Goal: Information Seeking & Learning: Learn about a topic

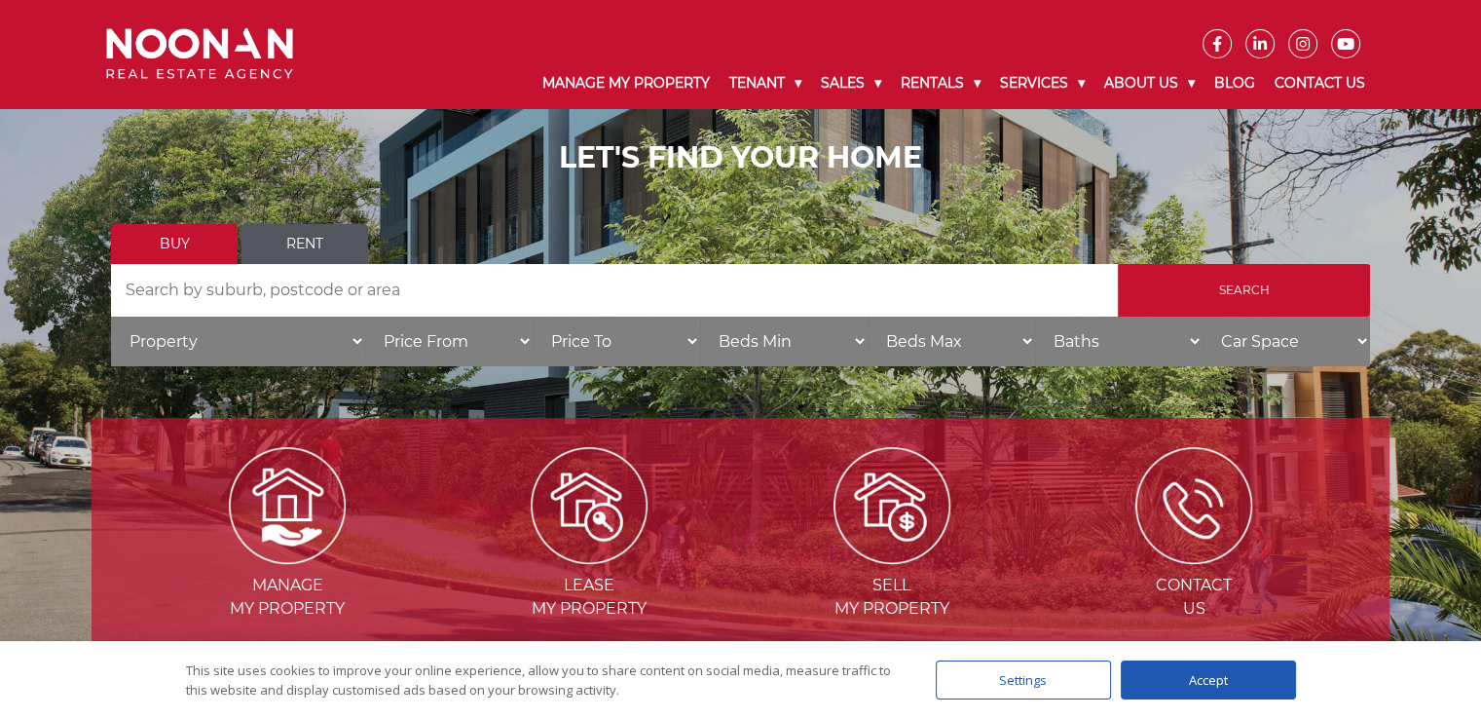
scroll to position [97, 0]
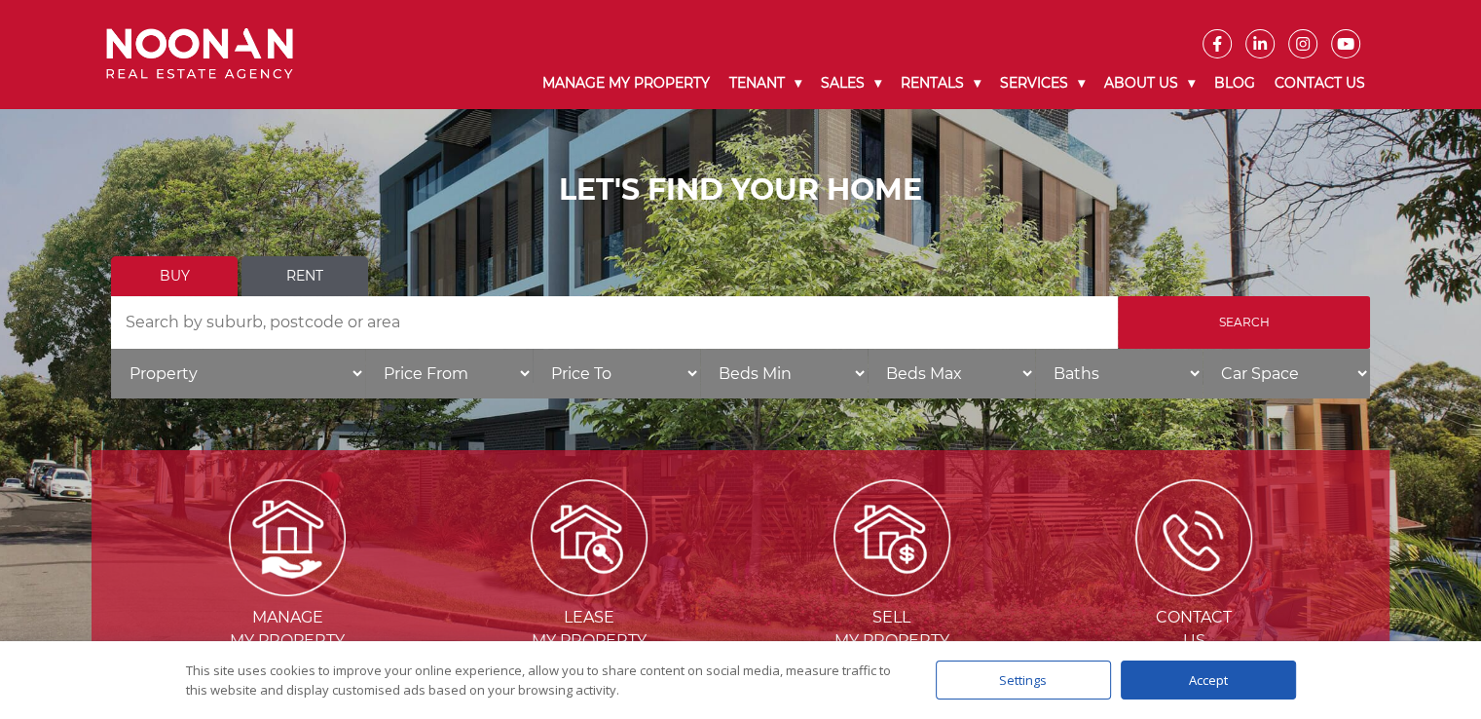
click at [301, 279] on link "Rent" at bounding box center [305, 276] width 127 height 40
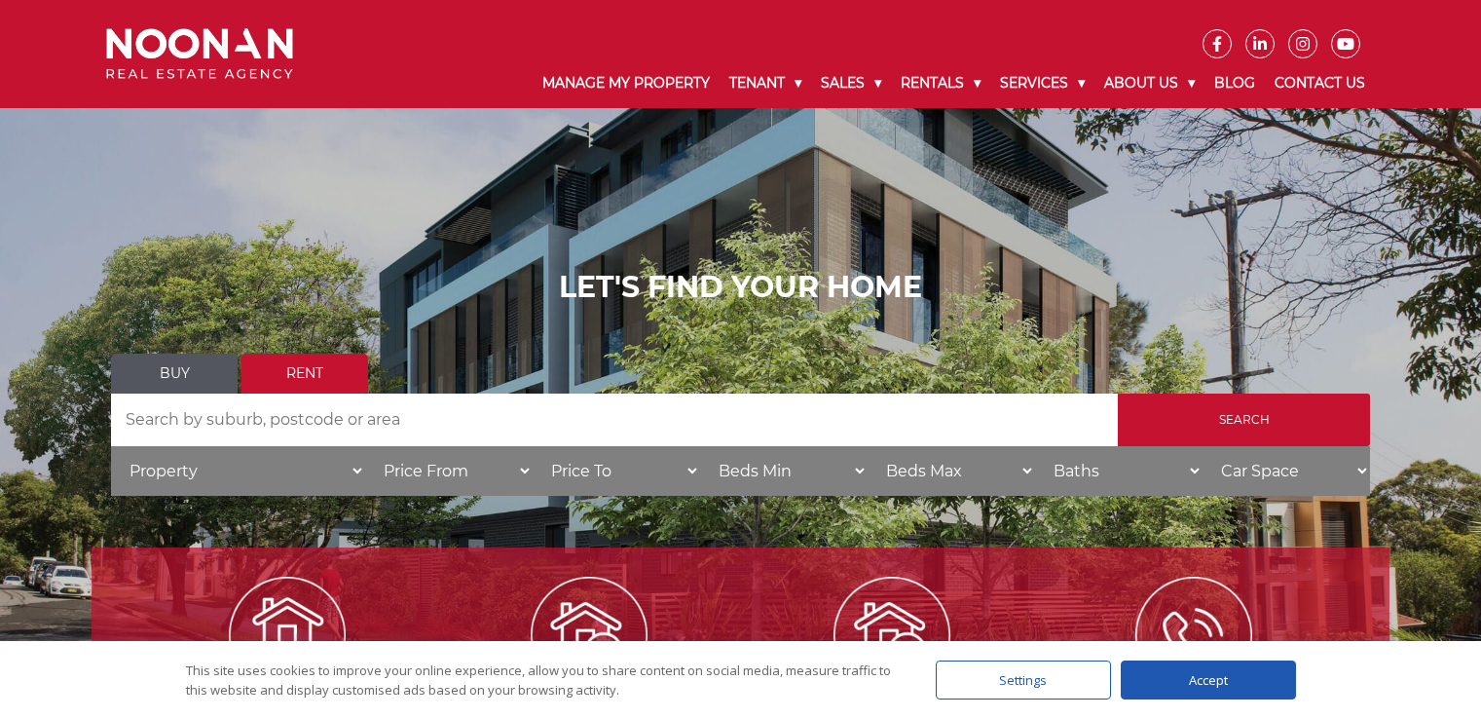
scroll to position [195, 0]
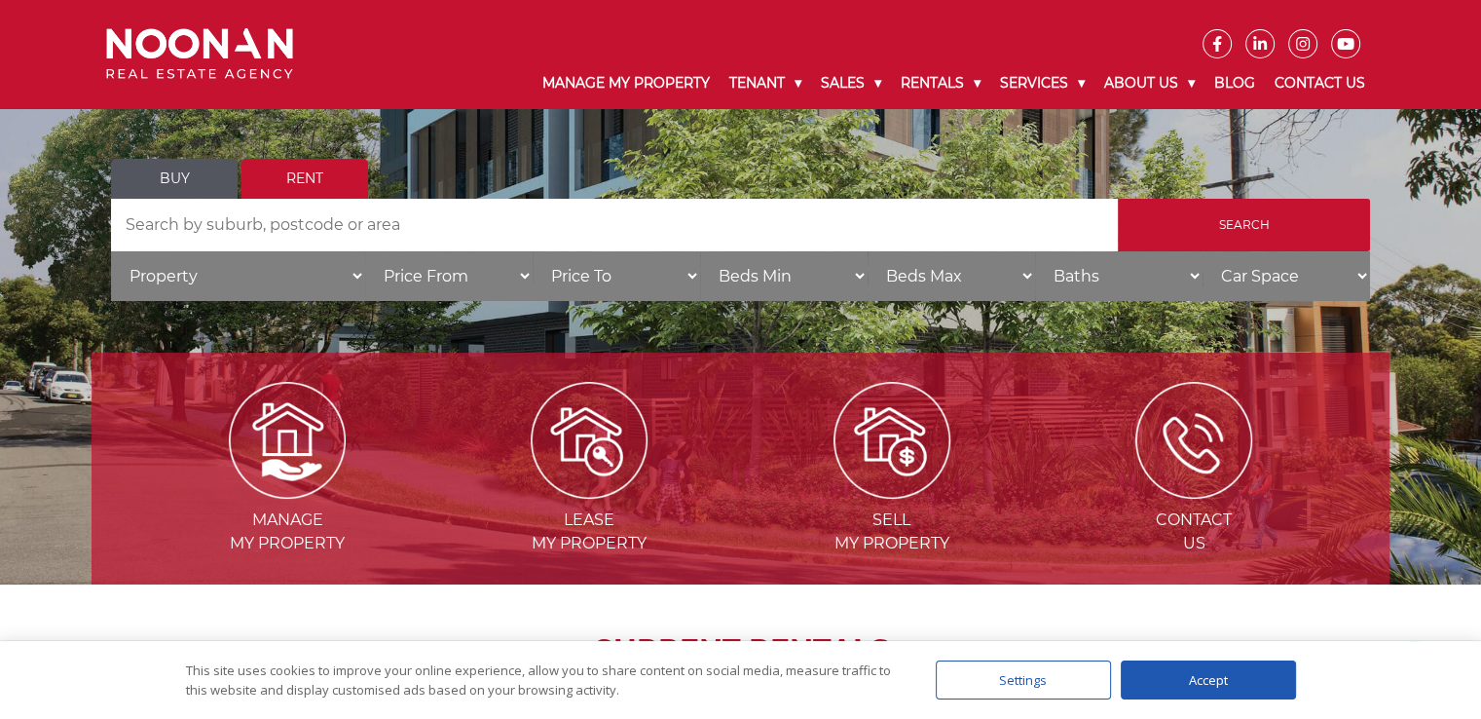
select select "2"
click at [700, 251] on select "Beds Min 1 + 2 + 3 + 4 + 5 + 6 + 7 + 8 + 9 + 10 +" at bounding box center [783, 276] width 167 height 50
click at [962, 279] on select "Beds Max 1 + 2 + 3 + 4 + 5 + 6 + 7 + 8 + 9 + 10 +" at bounding box center [951, 276] width 167 height 50
select select "2"
click at [868, 251] on select "Beds Max 1 + 2 + 3 + 4 + 5 + 6 + 7 + 8 + 9 + 10 +" at bounding box center [951, 276] width 167 height 50
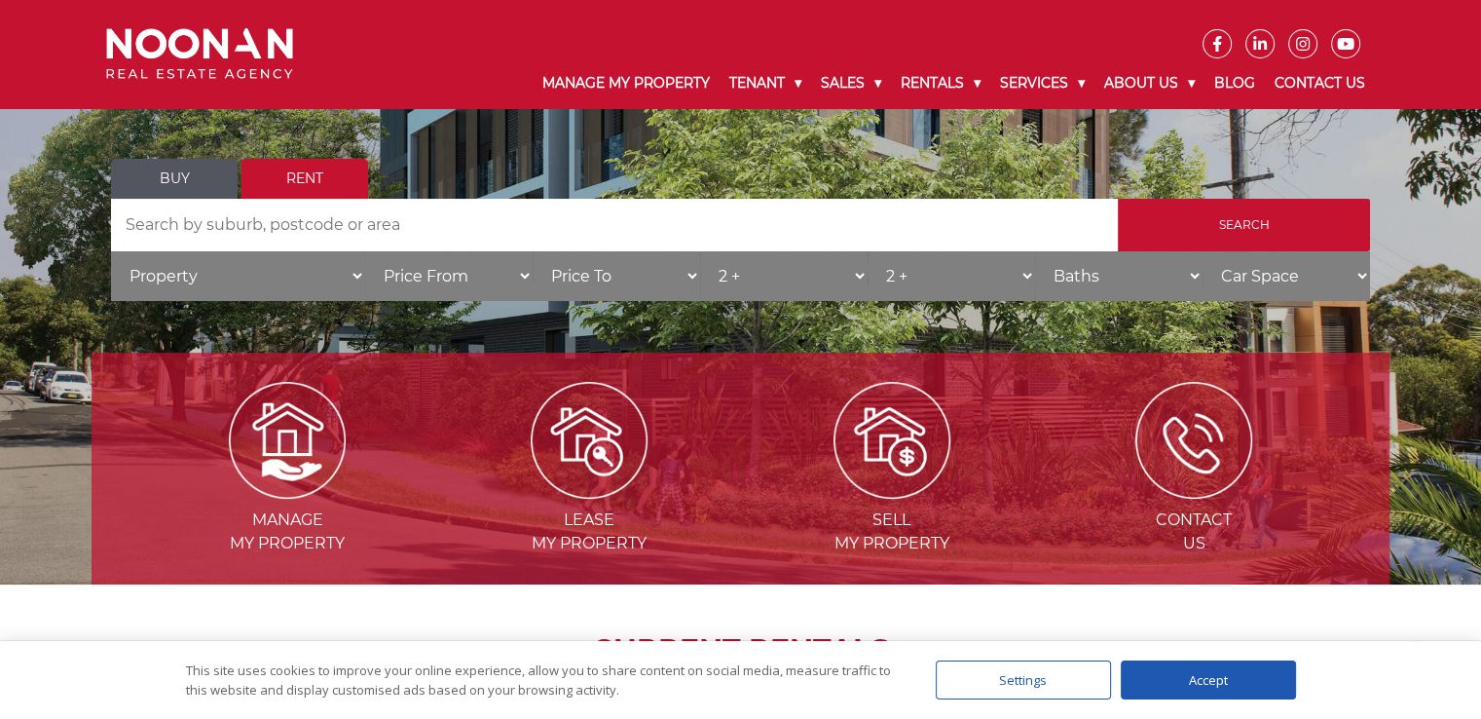
click at [1033, 281] on select "Beds Max 1 + 2 + 3 + 4 + 5 + 6 + 7 + 8 + 9 + 10 +" at bounding box center [951, 276] width 167 height 50
click at [868, 251] on select "Beds Max 1 + 2 + 3 + 4 + 5 + 6 + 7 + 8 + 9 + 10 +" at bounding box center [951, 276] width 167 height 50
drag, startPoint x: 1238, startPoint y: 274, endPoint x: 1231, endPoint y: 281, distance: 10.4
click at [1235, 278] on select "Car Space 1 + 2 + 3 +" at bounding box center [1286, 276] width 167 height 50
select select "1"
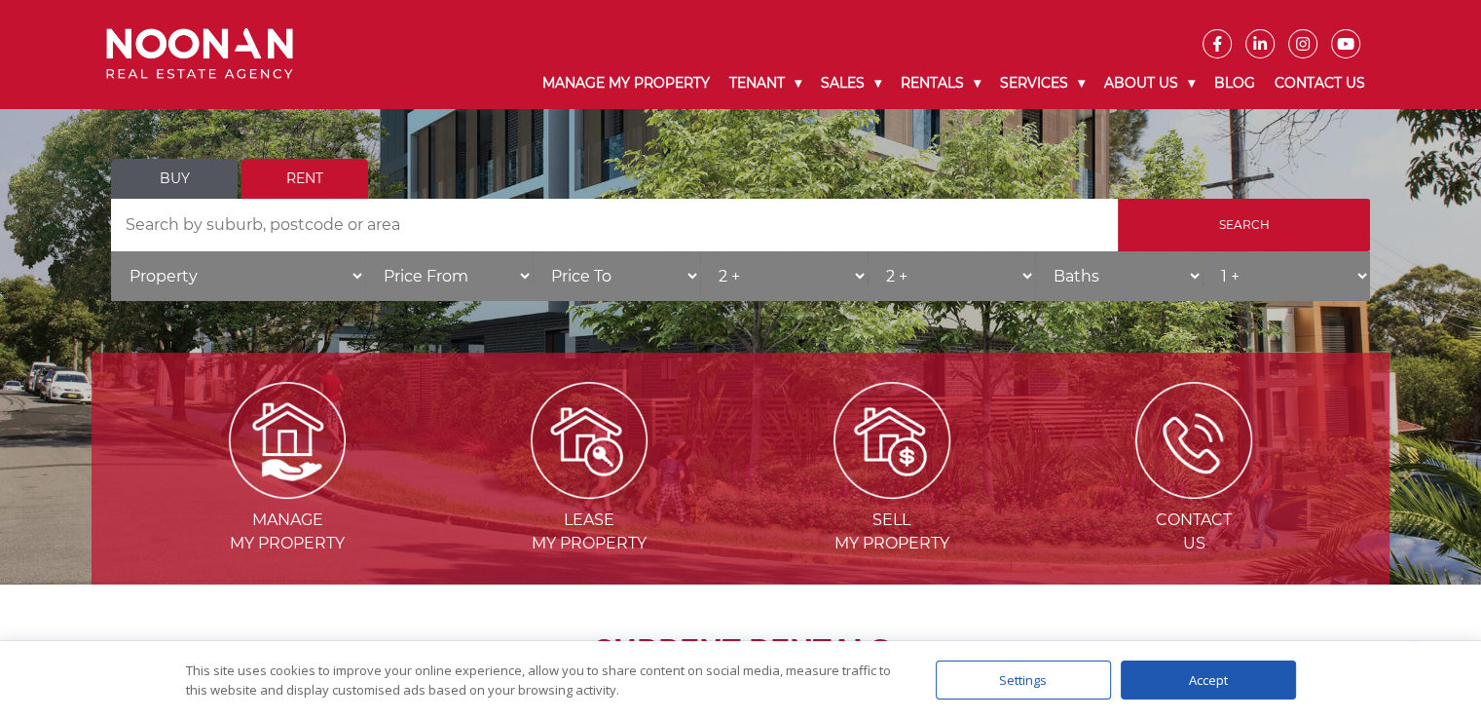
click at [1203, 251] on select "Car Space 1 + 2 + 3 +" at bounding box center [1286, 276] width 167 height 50
click at [1200, 229] on input "Search" at bounding box center [1244, 225] width 252 height 53
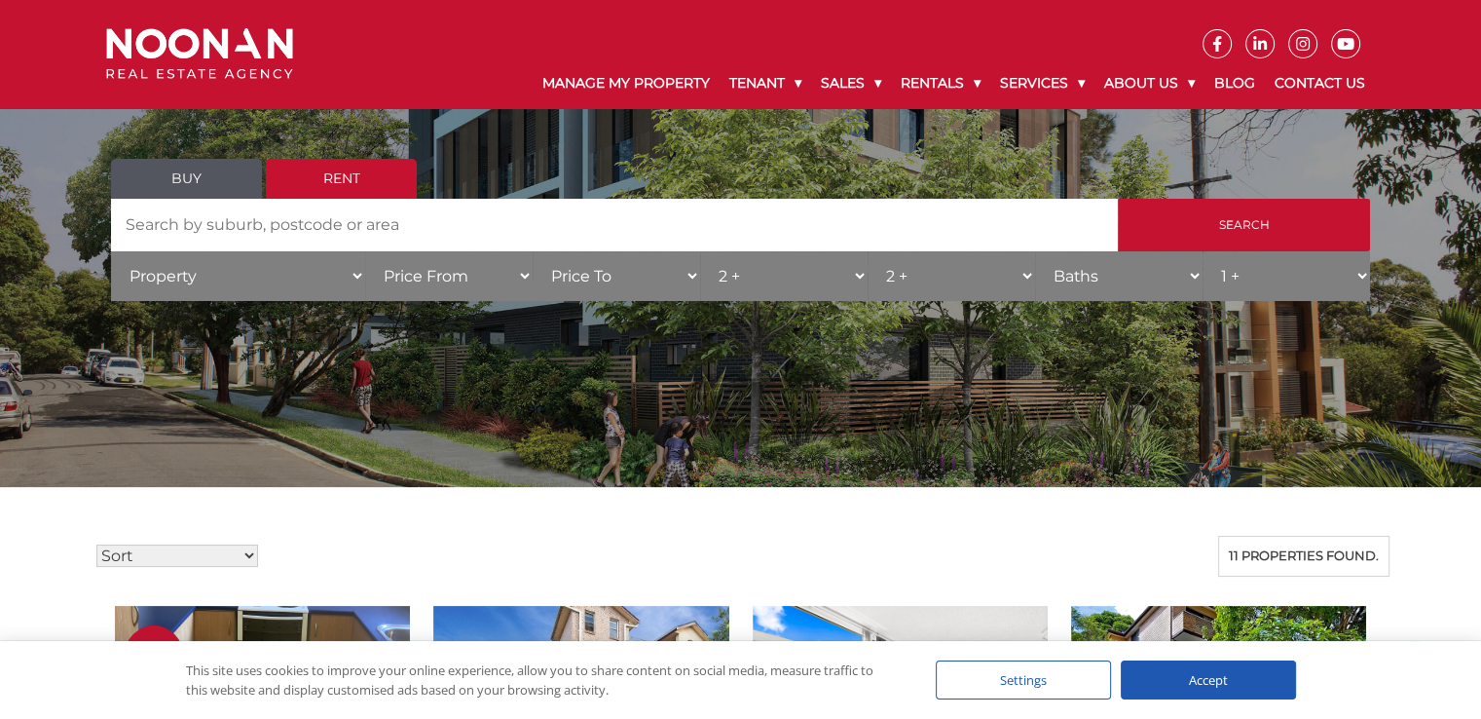
scroll to position [97, 0]
click at [353, 279] on select "Property House Unit Apartment Other Villa Duplex Semi-detached Townhouse Terrac…" at bounding box center [238, 276] width 254 height 50
select select "Unit"
click at [111, 251] on select "Property House Unit Apartment Other Villa Duplex Semi-detached Townhouse Terrac…" at bounding box center [238, 276] width 254 height 50
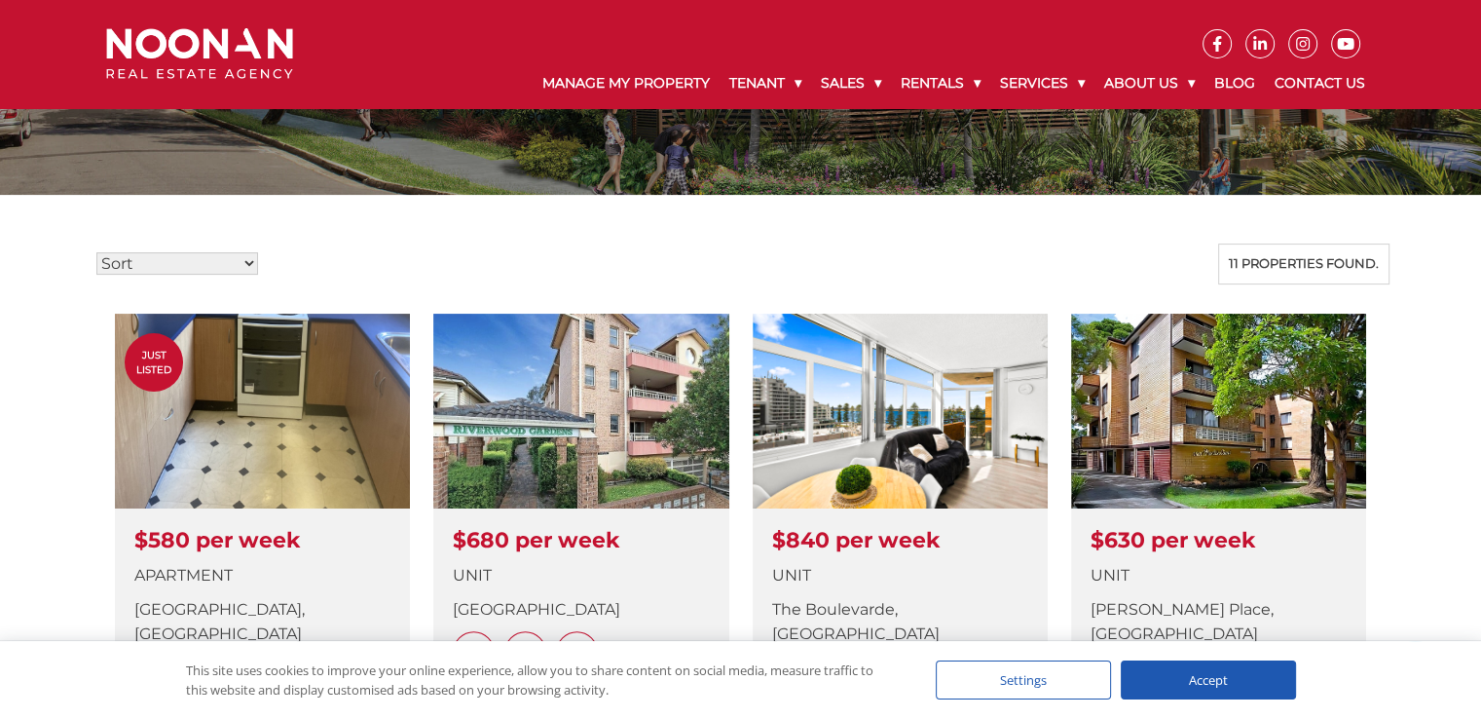
scroll to position [0, 0]
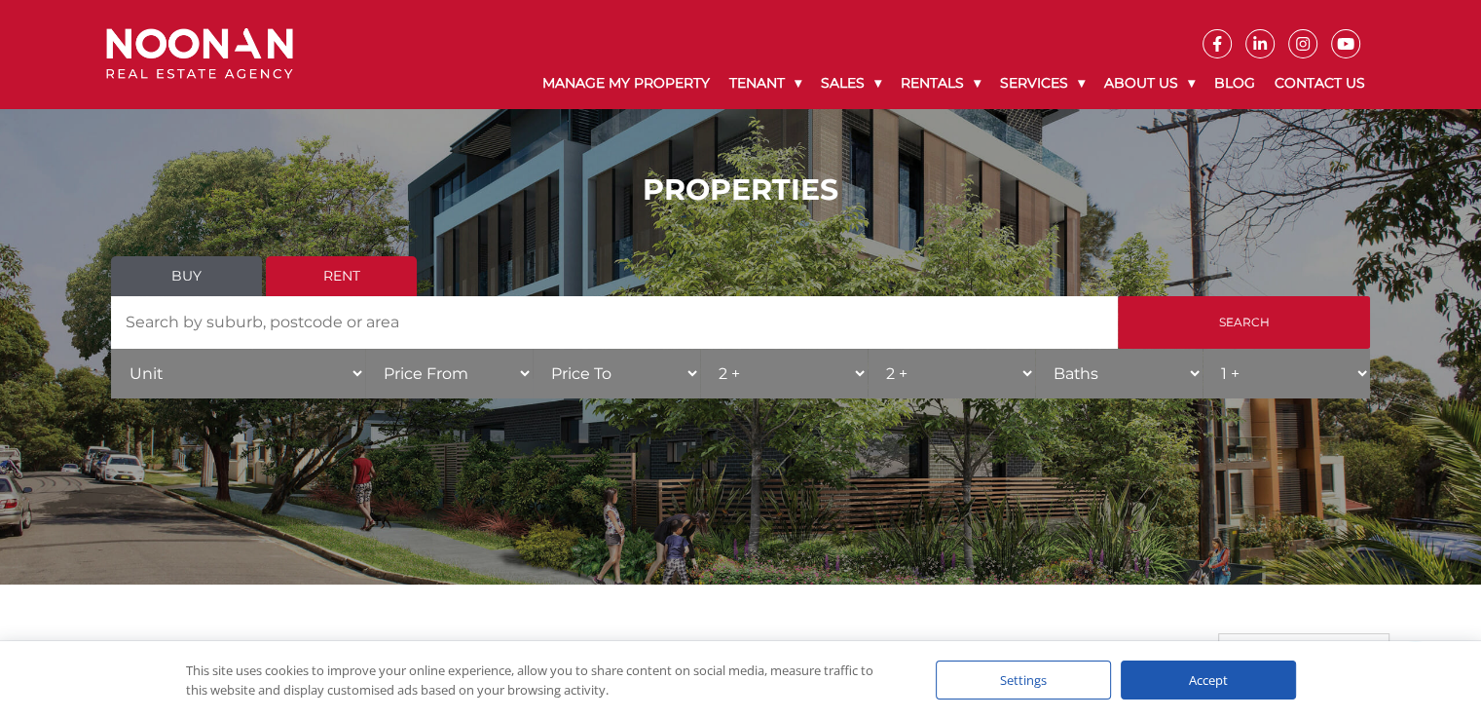
click at [382, 322] on input "Search by Address" at bounding box center [614, 322] width 1007 height 53
type input "melbourne"
click at [1118, 296] on input "Search" at bounding box center [1244, 322] width 252 height 53
drag, startPoint x: 312, startPoint y: 325, endPoint x: 34, endPoint y: 360, distance: 279.7
click at [36, 360] on div "PROPERTIES Buy Rent Search Search by Address melbourne House Category Property …" at bounding box center [740, 292] width 1481 height 298
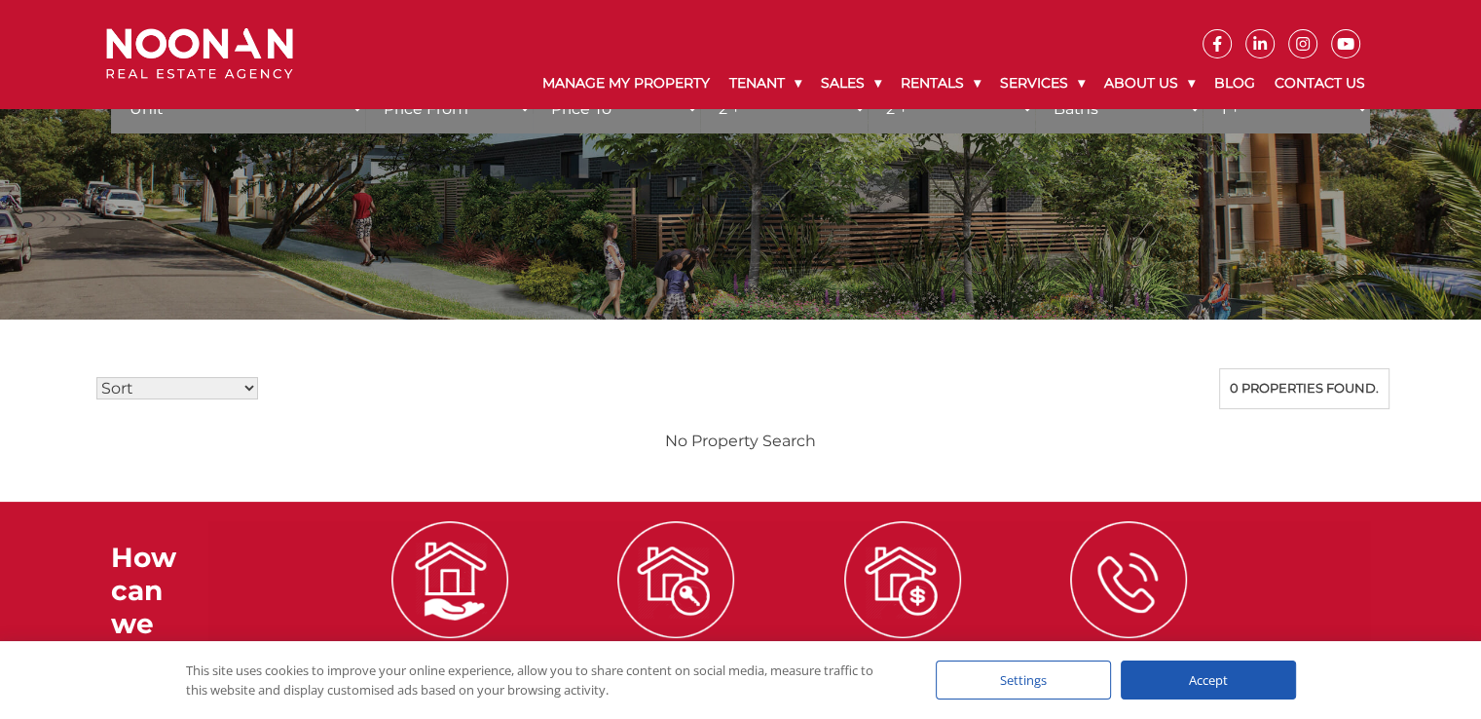
scroll to position [292, 0]
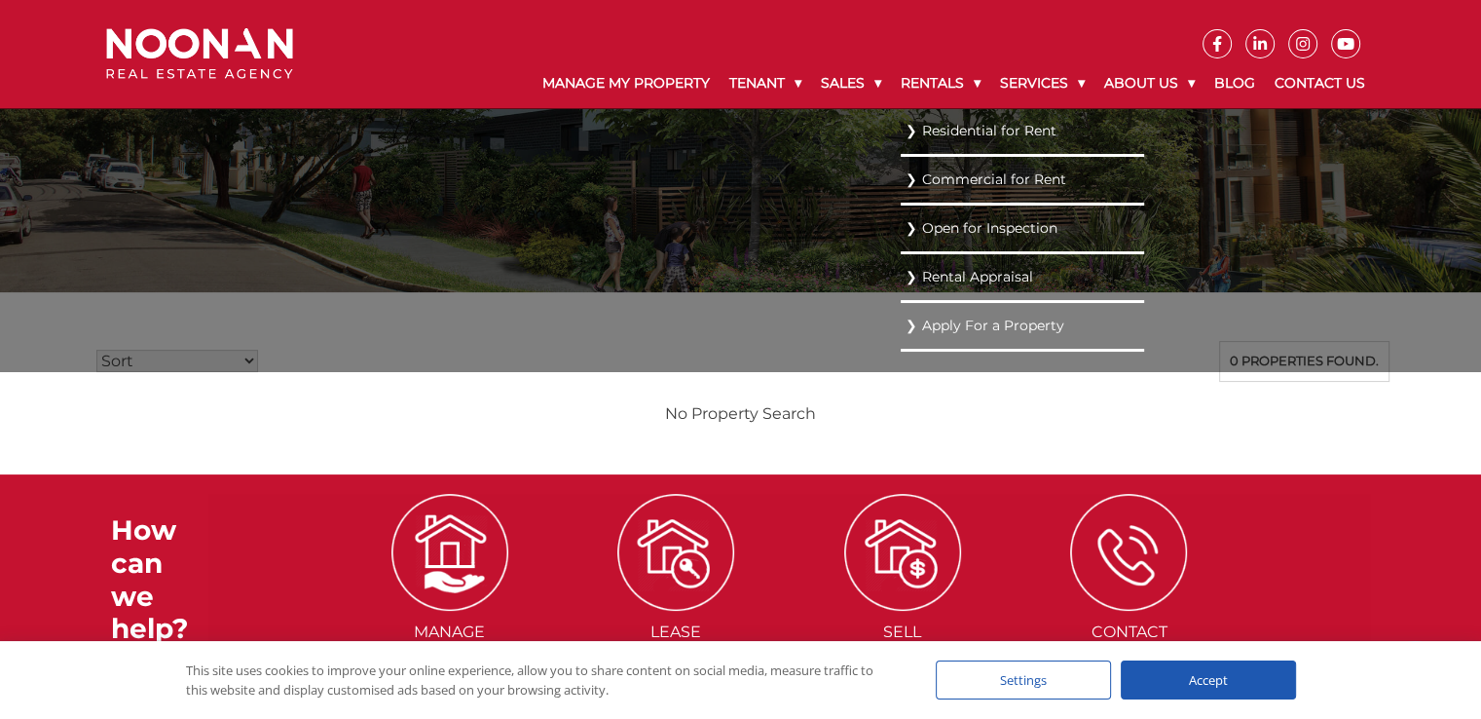
click at [961, 133] on link "Residential for Rent" at bounding box center [1023, 131] width 234 height 26
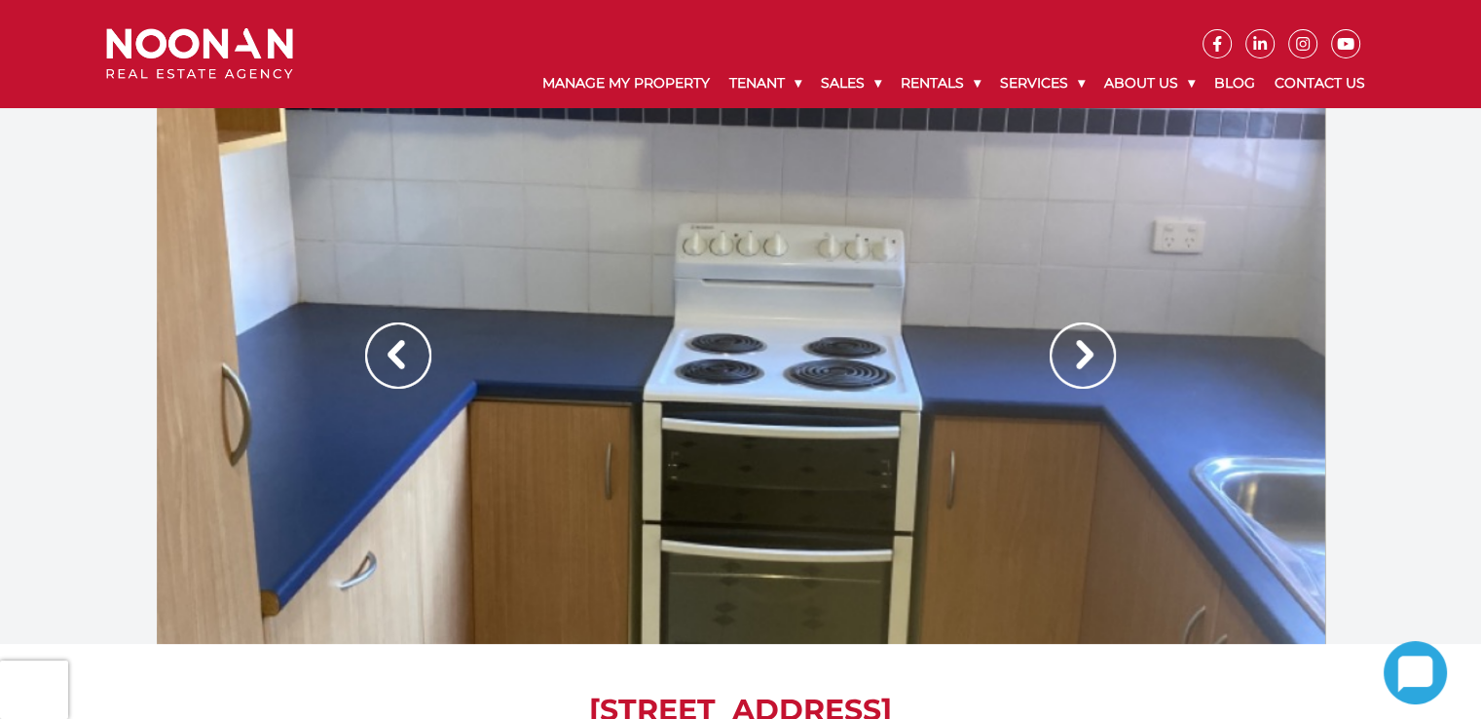
click at [1086, 352] on img at bounding box center [1083, 355] width 66 height 66
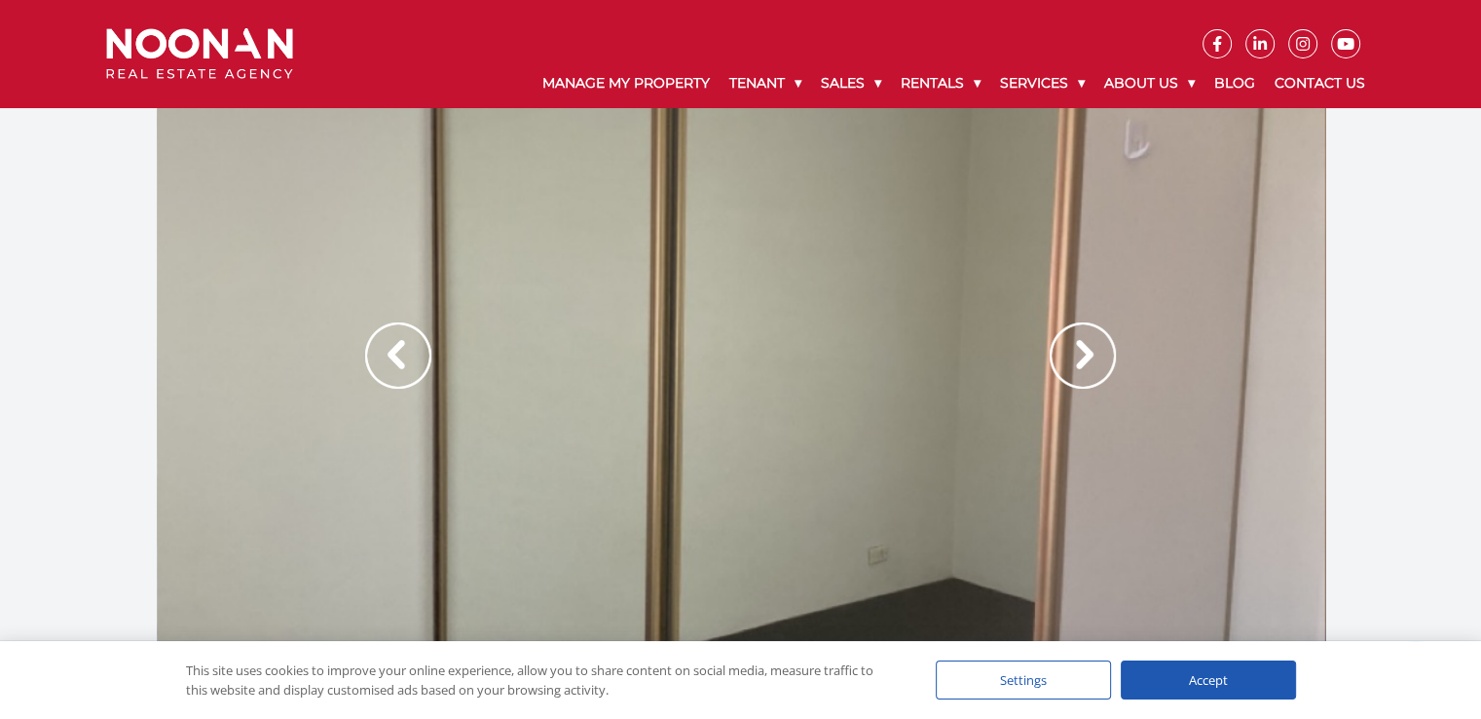
click at [1086, 352] on img at bounding box center [1083, 355] width 66 height 66
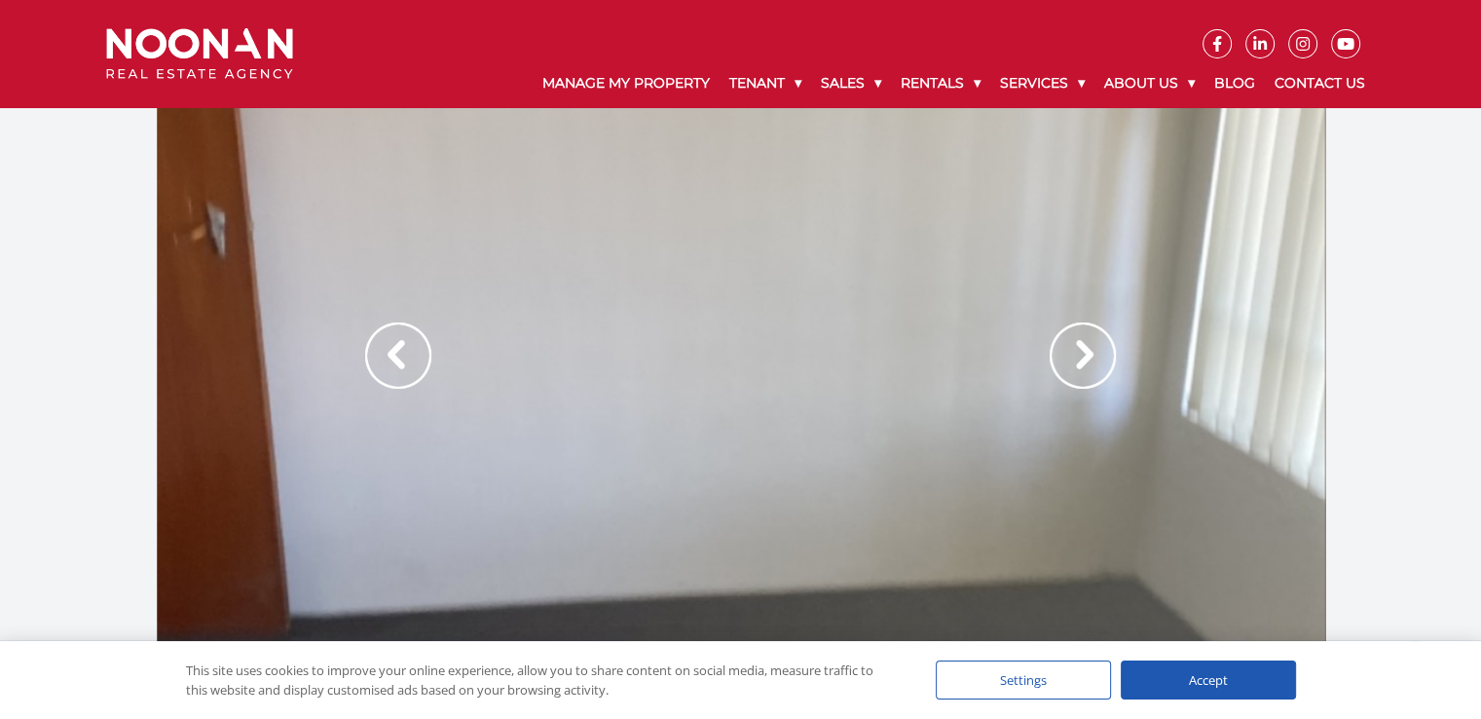
click at [1086, 352] on img at bounding box center [1083, 355] width 66 height 66
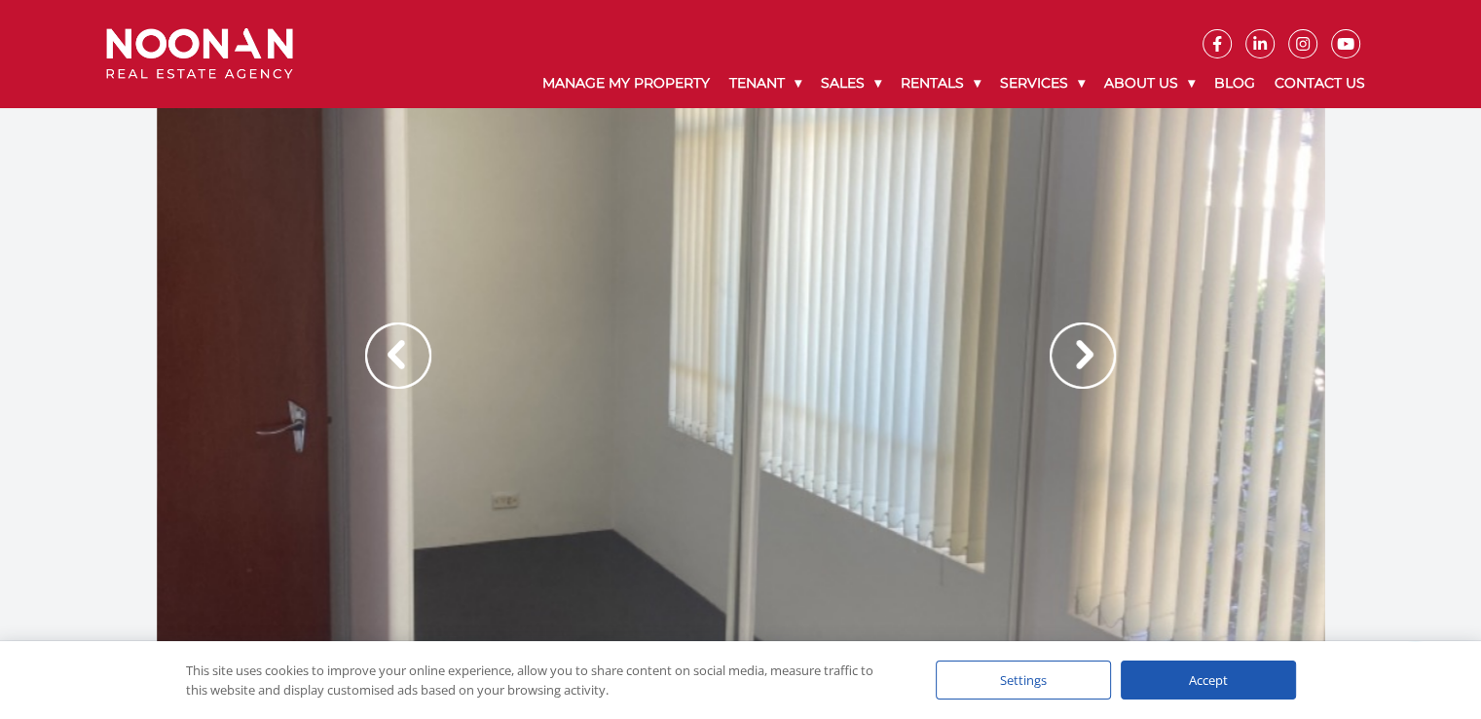
click at [1086, 352] on img at bounding box center [1083, 355] width 66 height 66
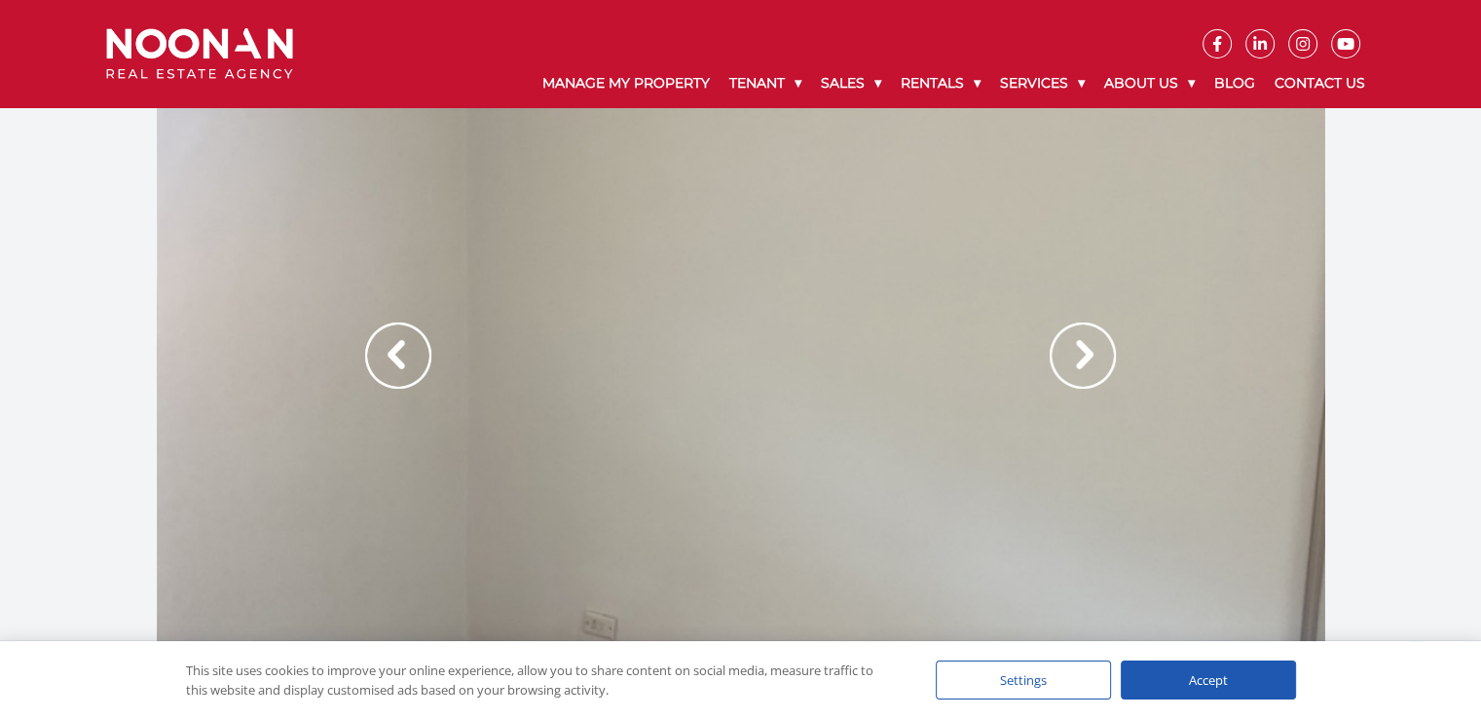
click at [1086, 352] on img at bounding box center [1083, 355] width 66 height 66
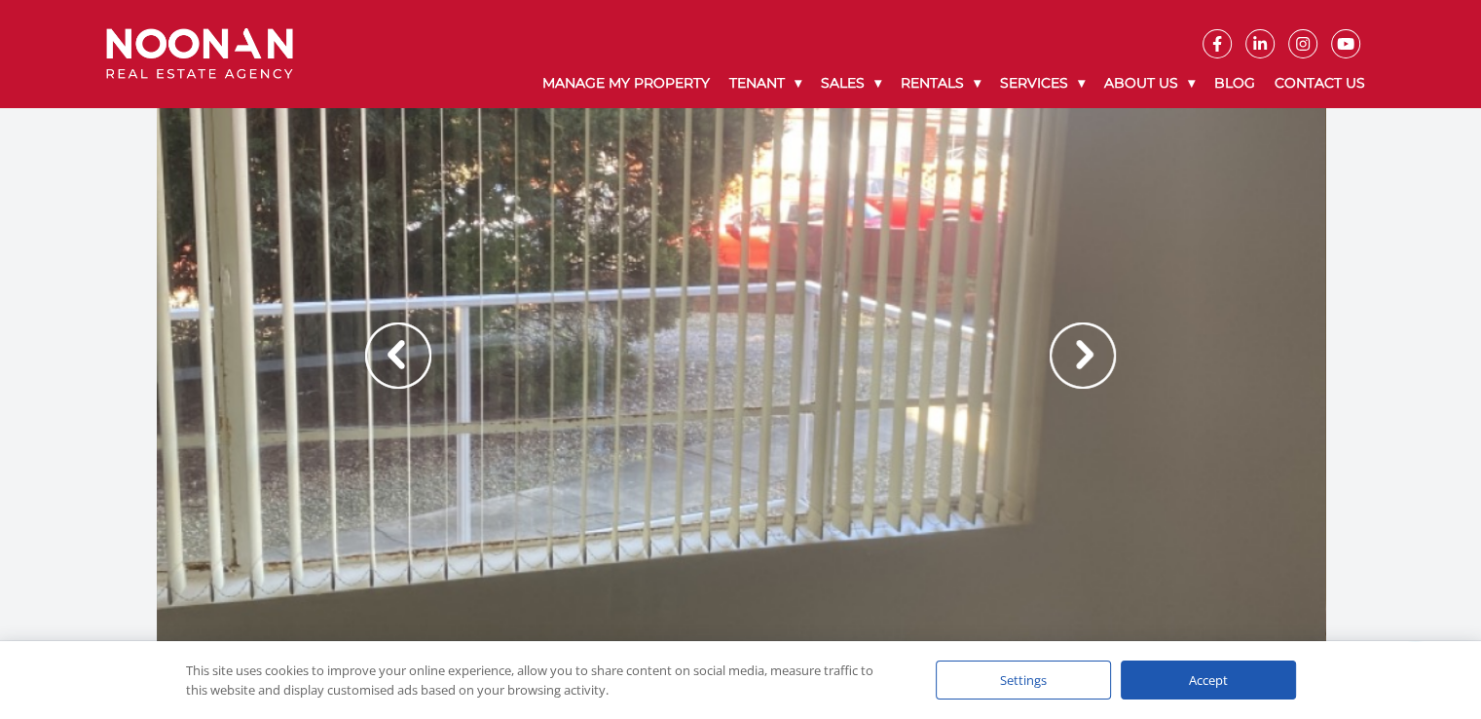
click at [1086, 352] on img at bounding box center [1083, 355] width 66 height 66
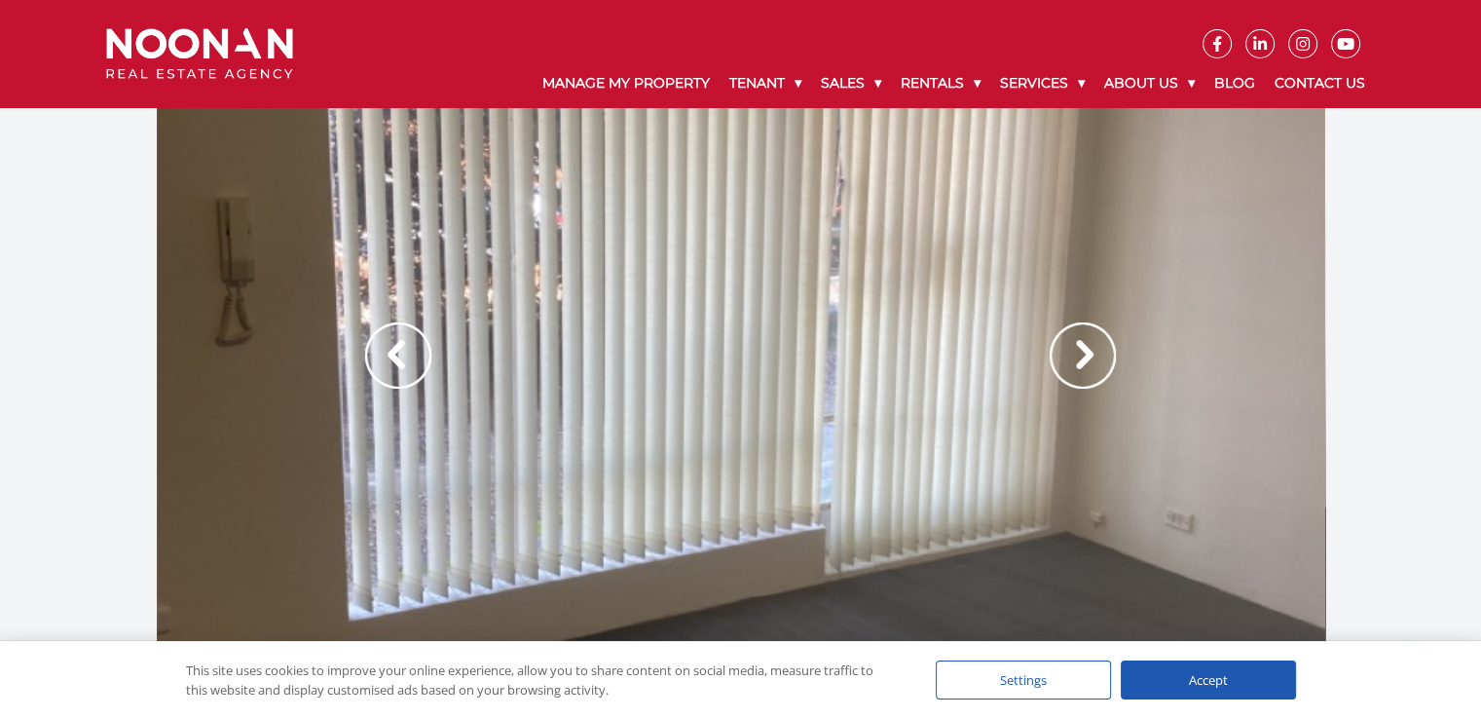
click at [1086, 352] on img at bounding box center [1083, 355] width 66 height 66
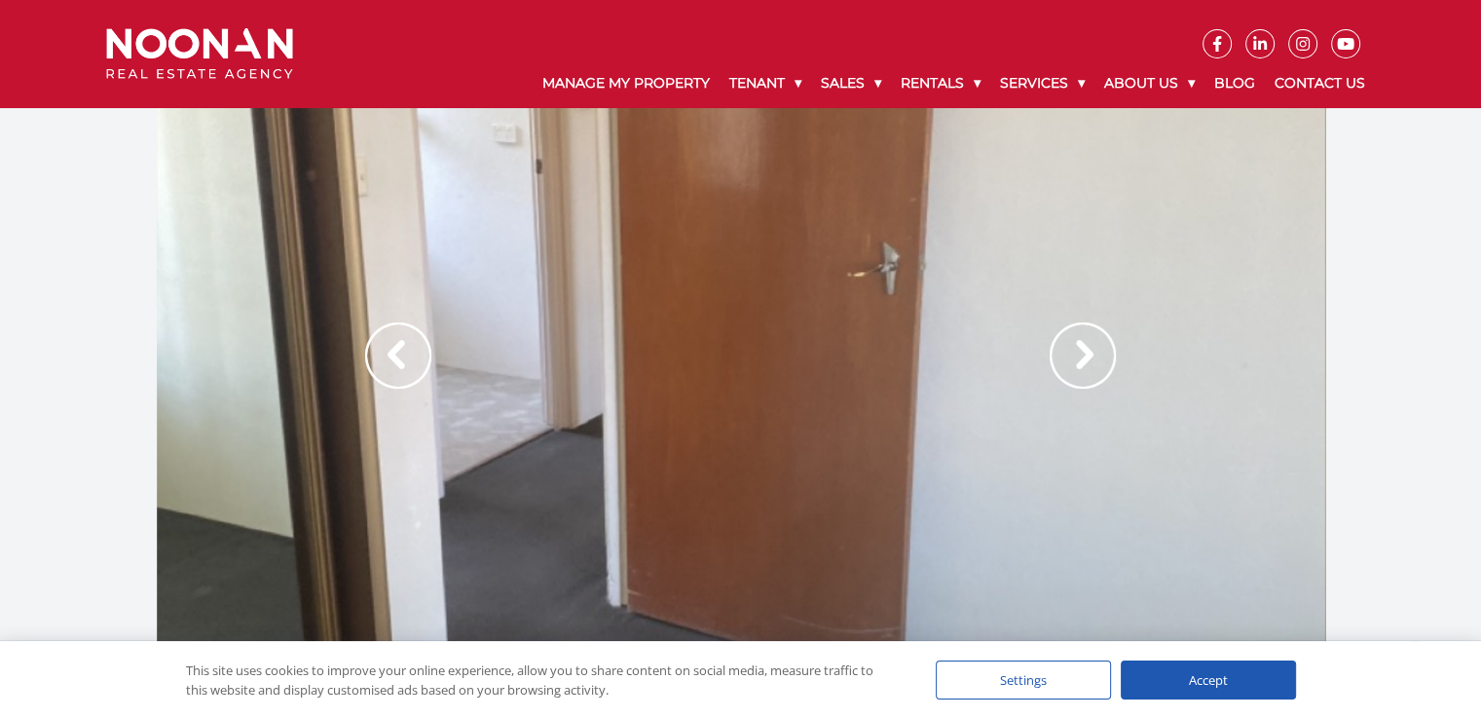
click at [1086, 352] on img at bounding box center [1083, 355] width 66 height 66
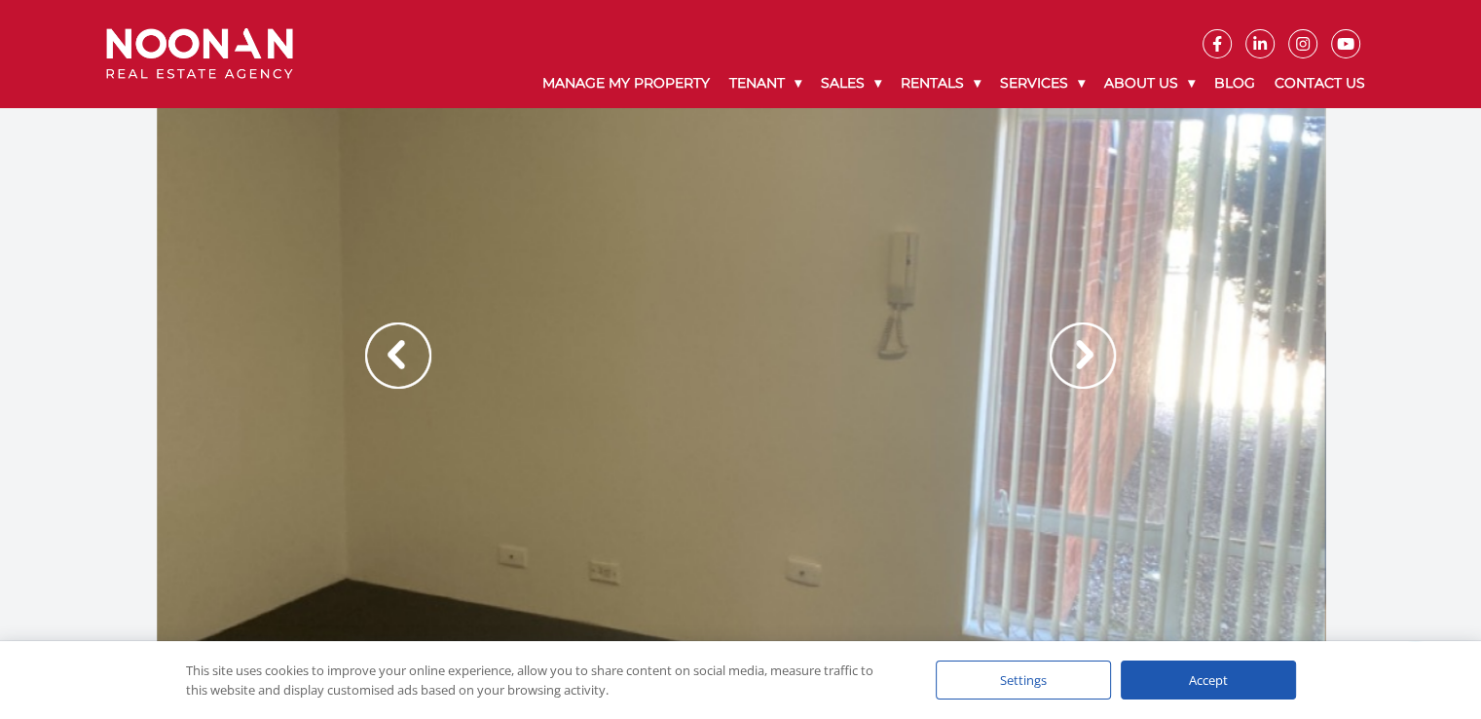
click at [1086, 355] on img at bounding box center [1083, 355] width 66 height 66
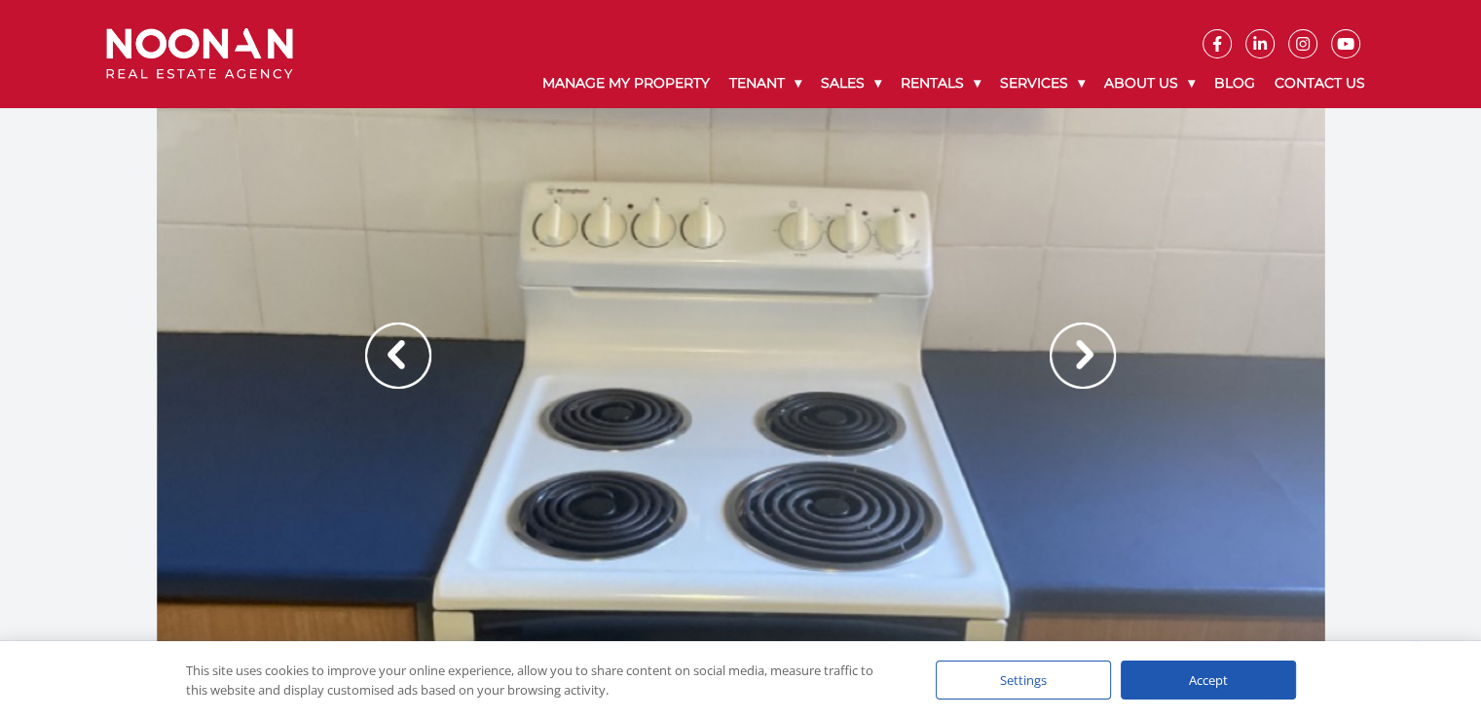
click at [1086, 355] on img at bounding box center [1083, 355] width 66 height 66
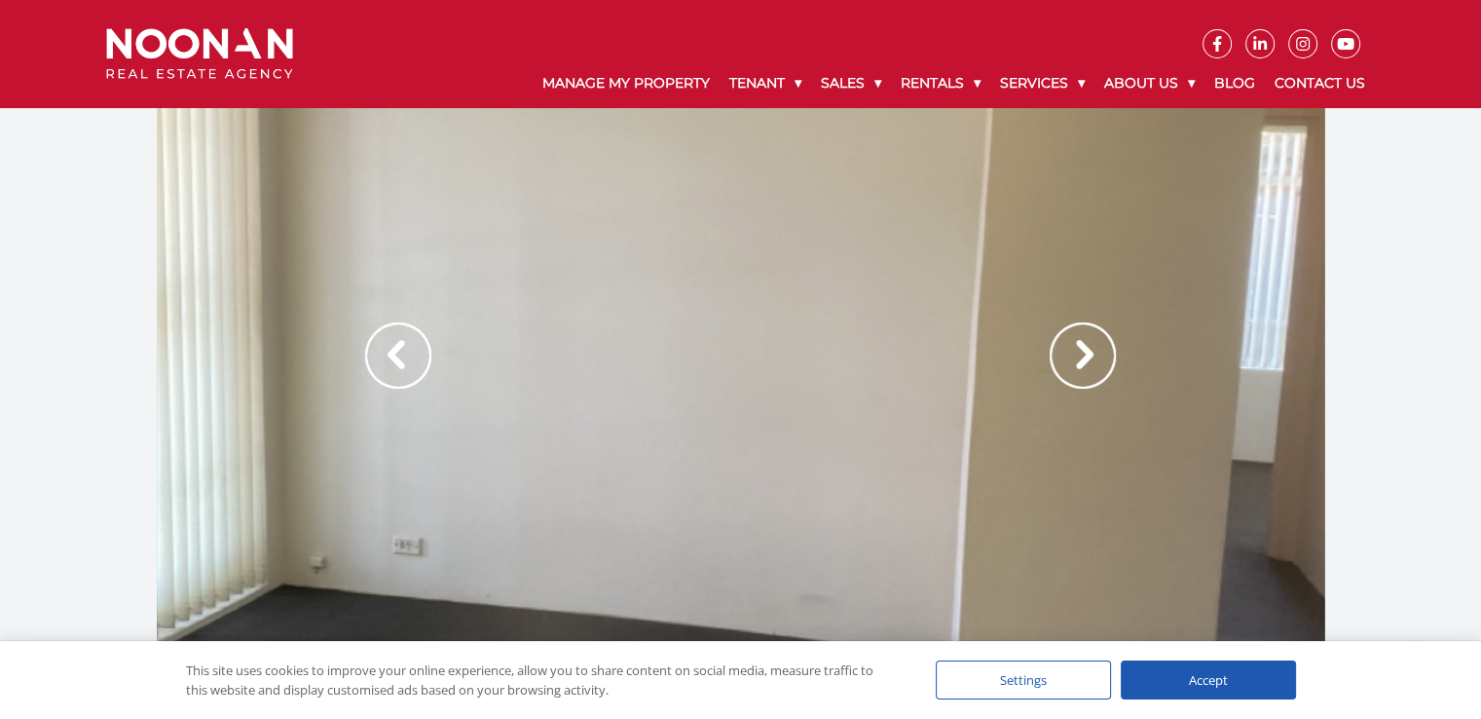
click at [1086, 356] on img at bounding box center [1083, 355] width 66 height 66
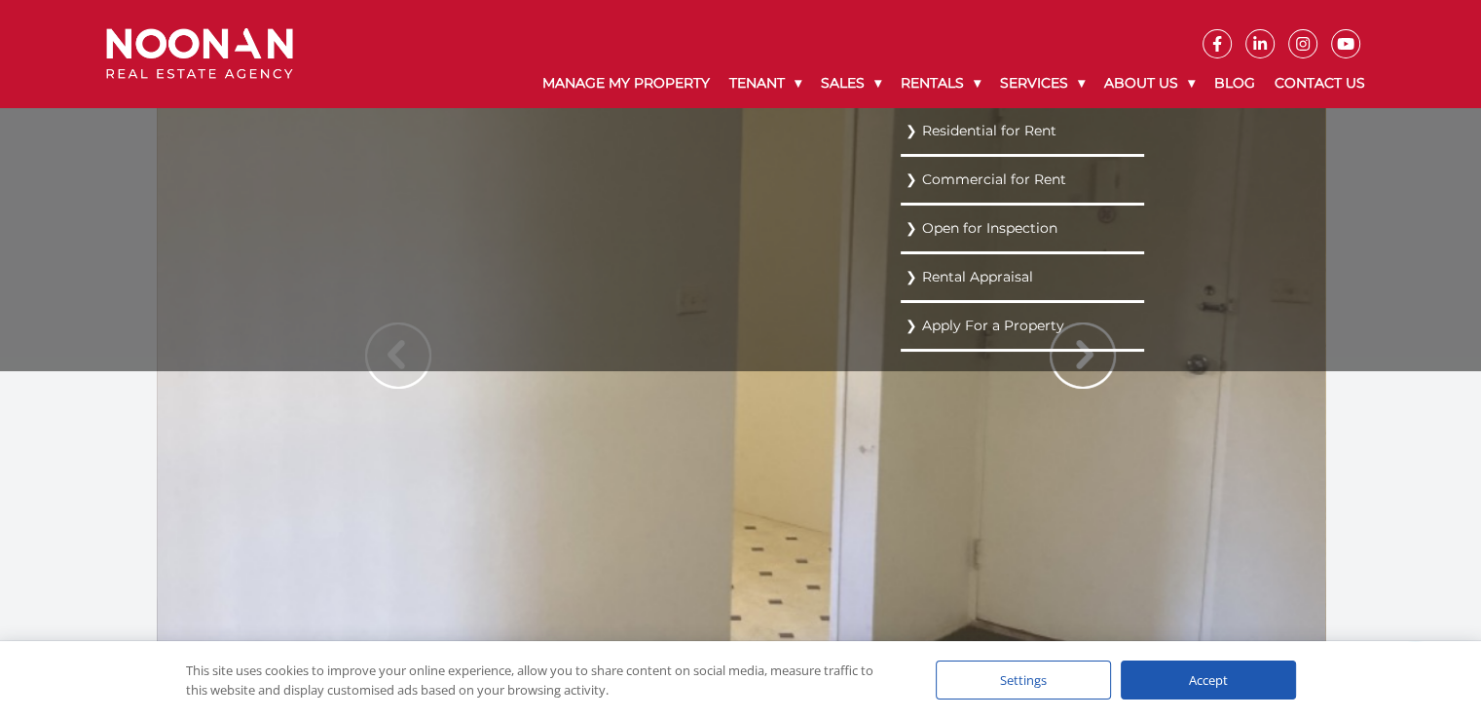
click at [968, 137] on link "Residential for Rent" at bounding box center [1023, 131] width 234 height 26
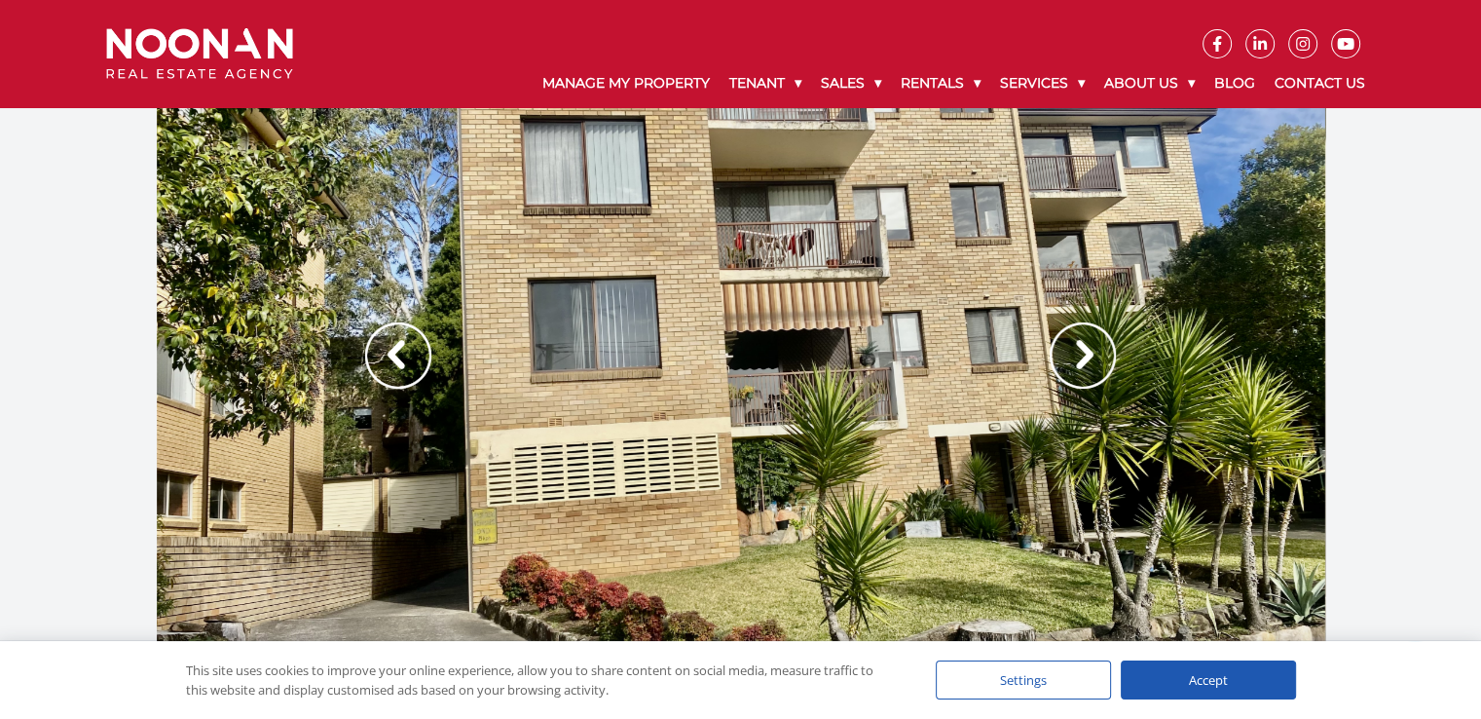
click at [1095, 355] on img at bounding box center [1083, 355] width 66 height 66
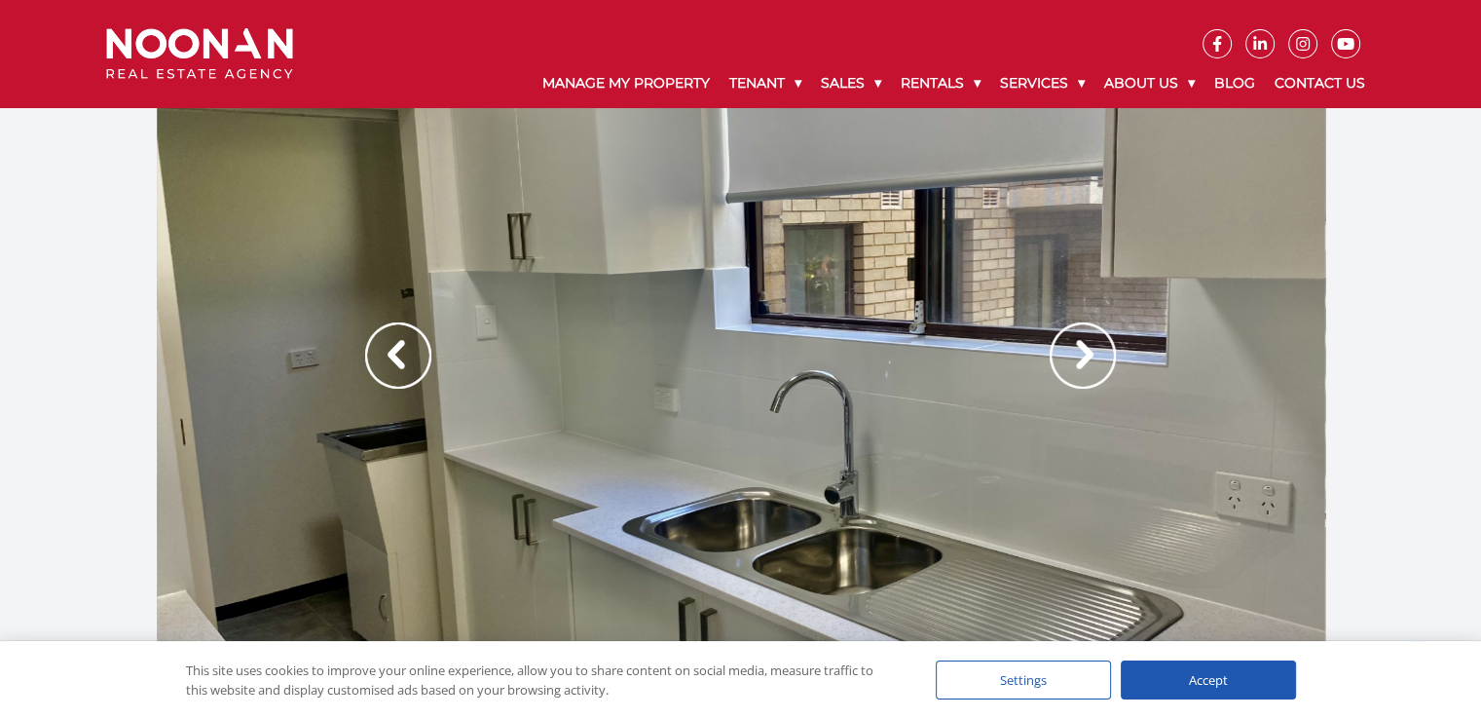
click at [1095, 355] on img at bounding box center [1083, 355] width 66 height 66
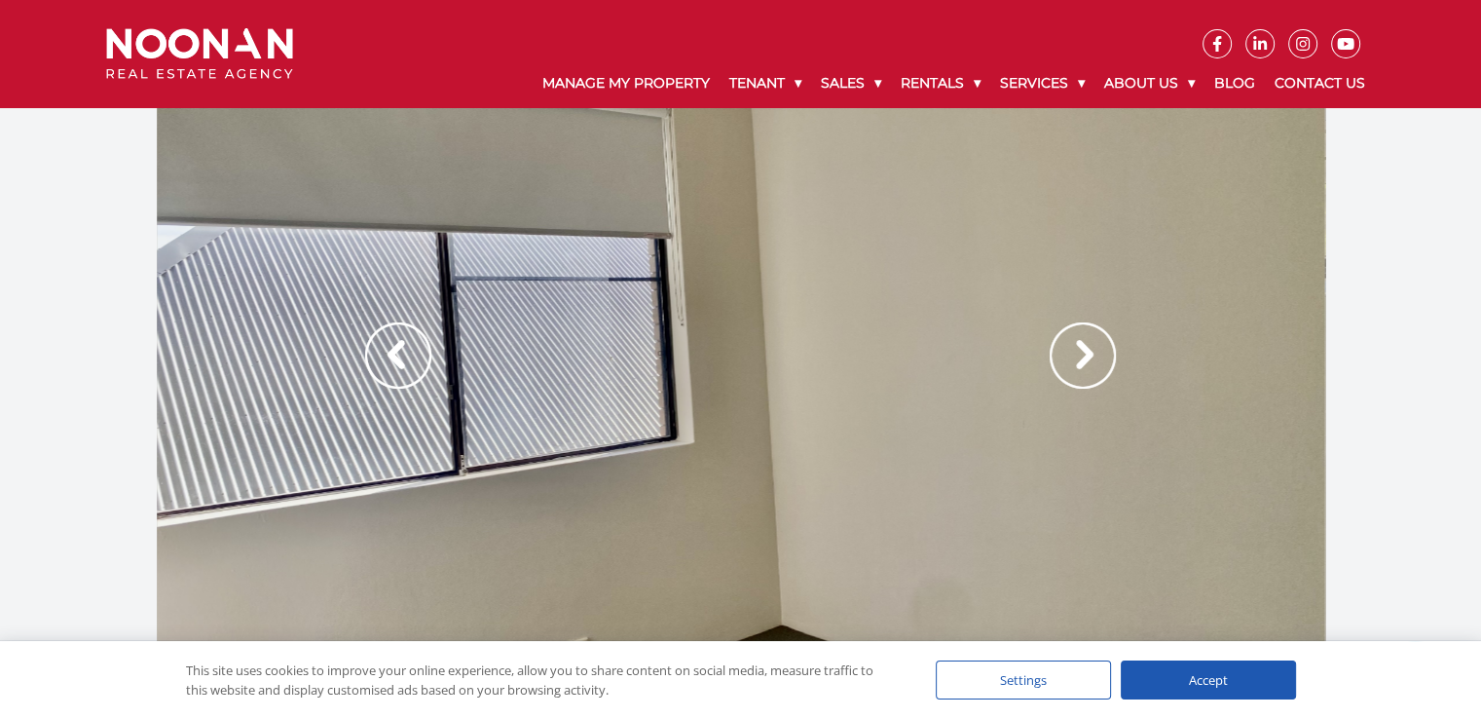
click at [1095, 355] on img at bounding box center [1083, 355] width 66 height 66
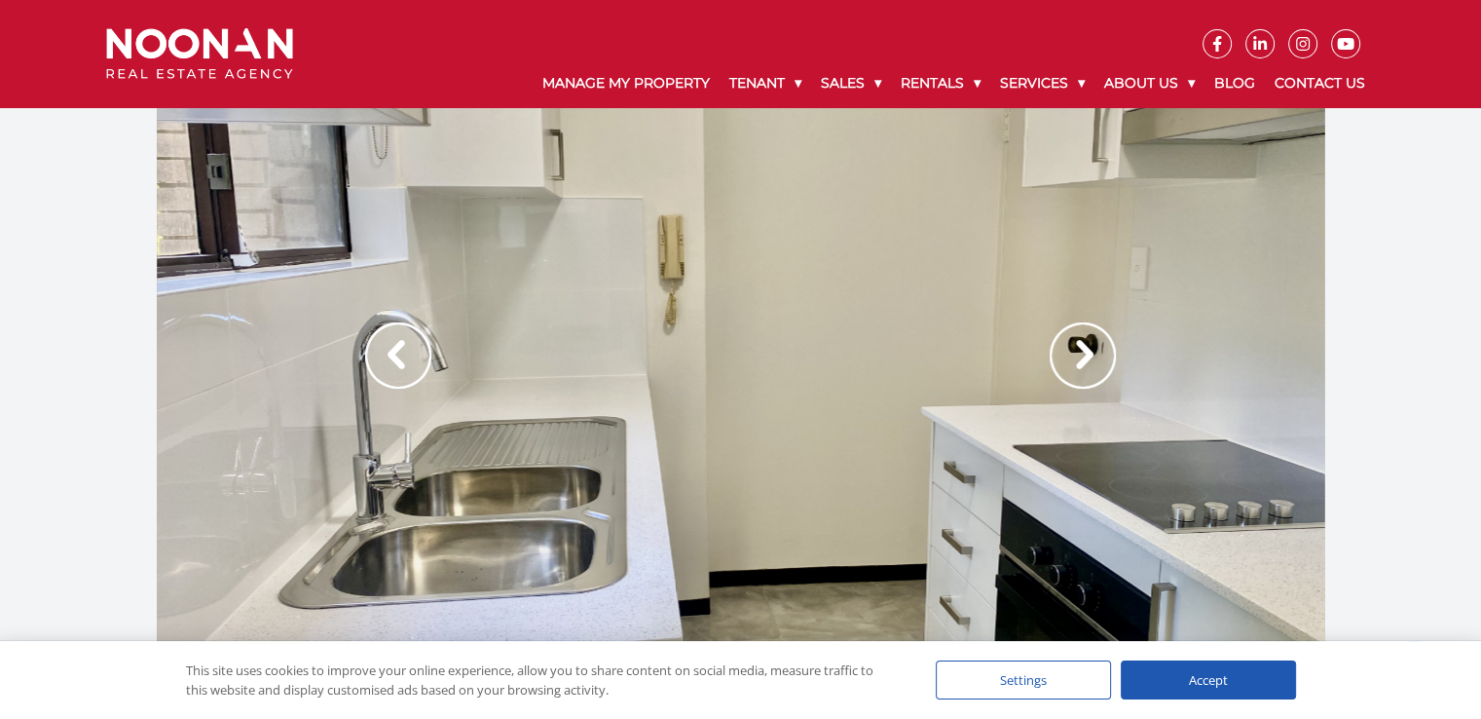
click at [1095, 355] on img at bounding box center [1083, 355] width 66 height 66
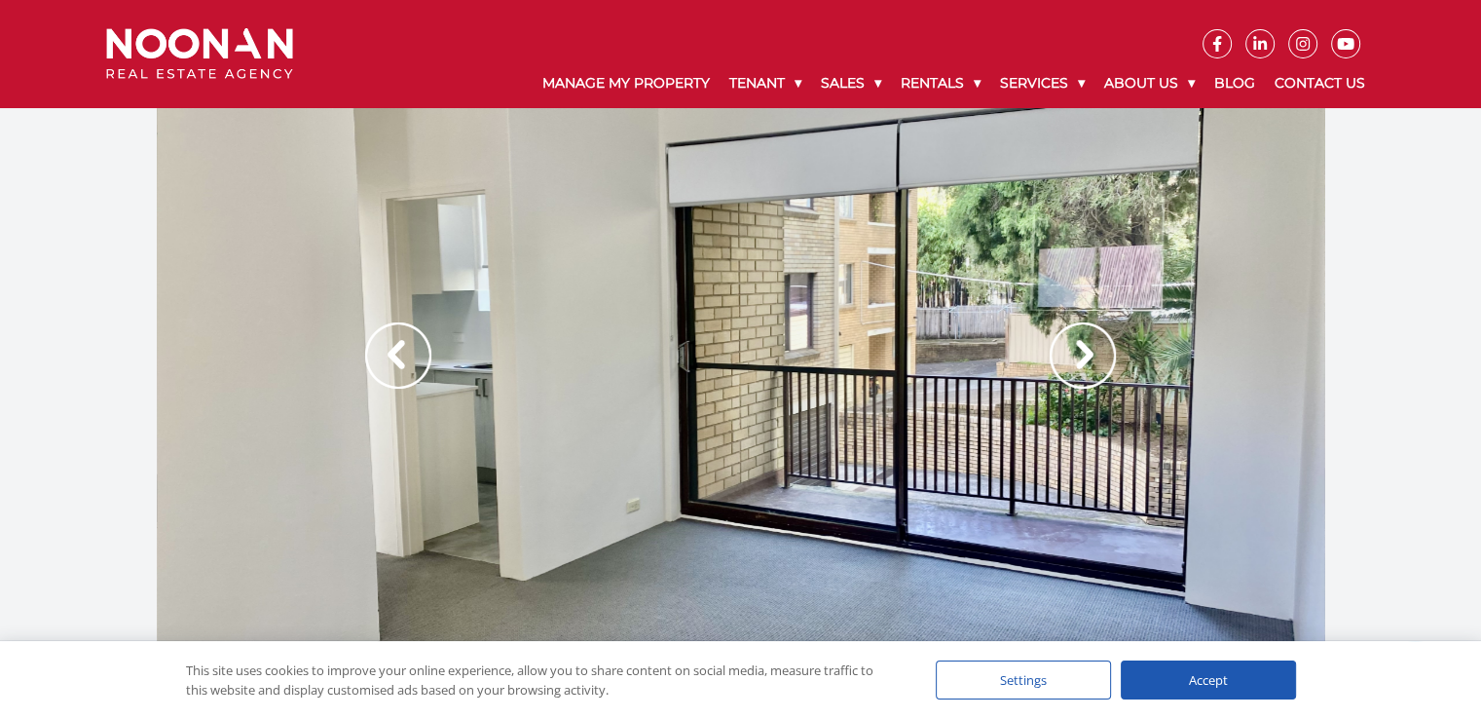
click at [1095, 355] on img at bounding box center [1083, 355] width 66 height 66
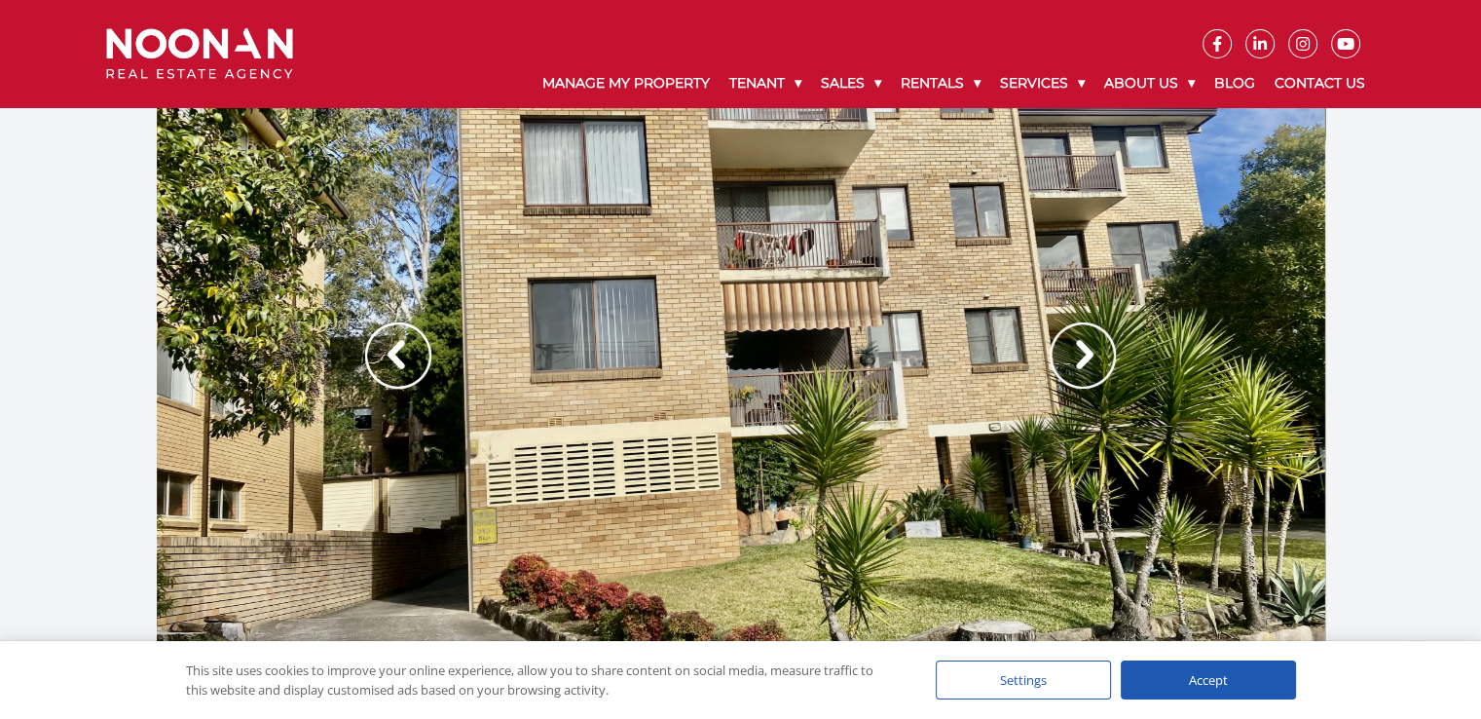
click at [1095, 359] on img at bounding box center [1083, 355] width 66 height 66
